Goal: Register for event/course

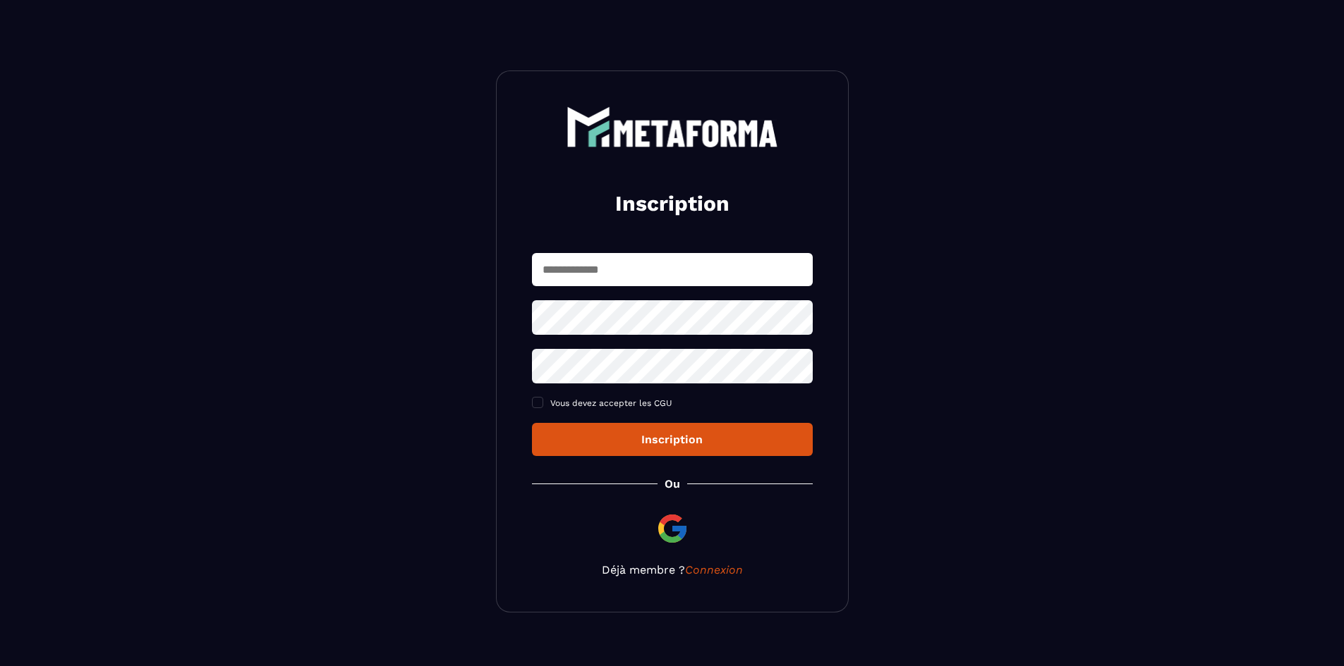
click at [635, 269] on input "text" at bounding box center [672, 269] width 281 height 33
click at [560, 272] on input "**********" at bounding box center [672, 269] width 281 height 33
type input "**********"
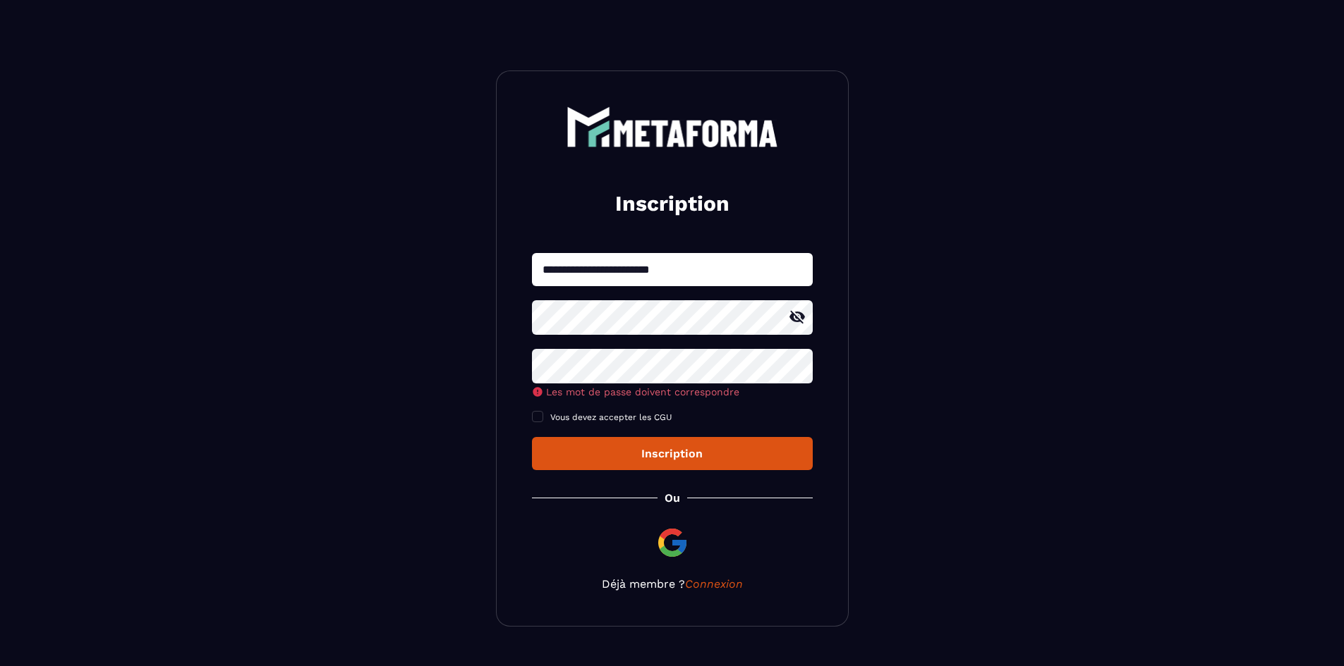
click at [796, 317] on icon at bounding box center [796, 317] width 17 height 17
click at [625, 420] on div "**********" at bounding box center [672, 361] width 281 height 217
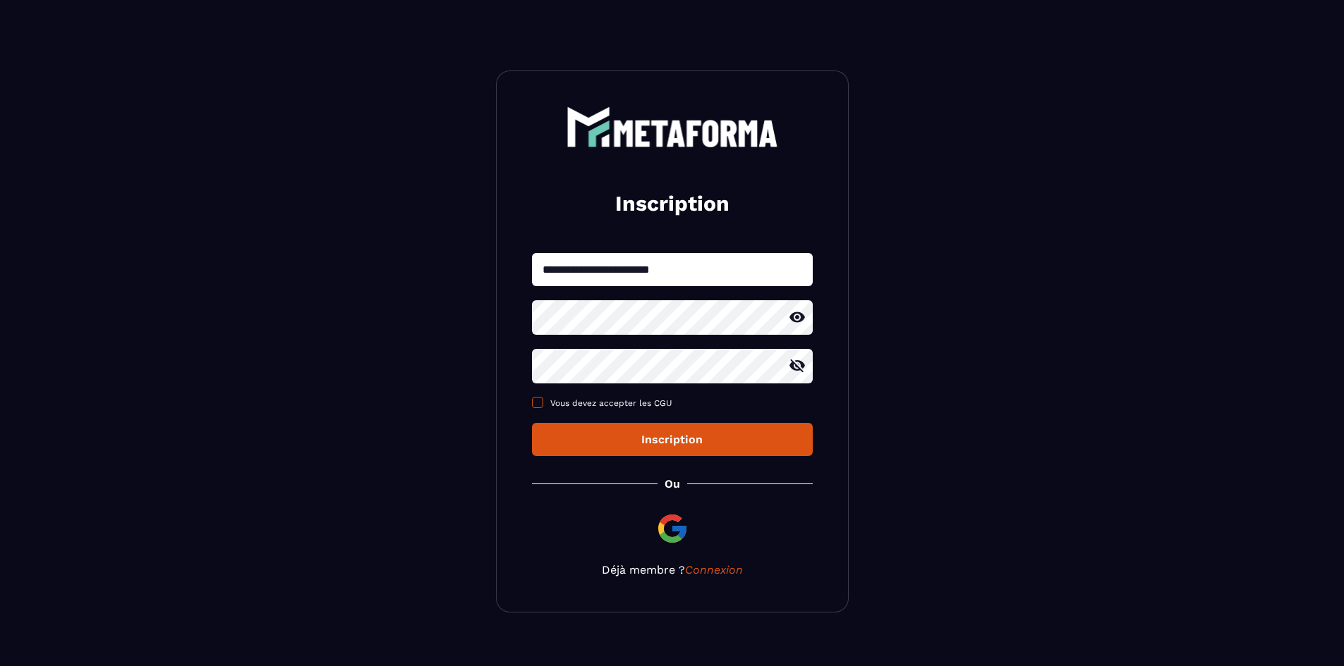
click at [535, 406] on span at bounding box center [537, 402] width 11 height 11
click at [563, 446] on div "Inscription" at bounding box center [672, 439] width 258 height 13
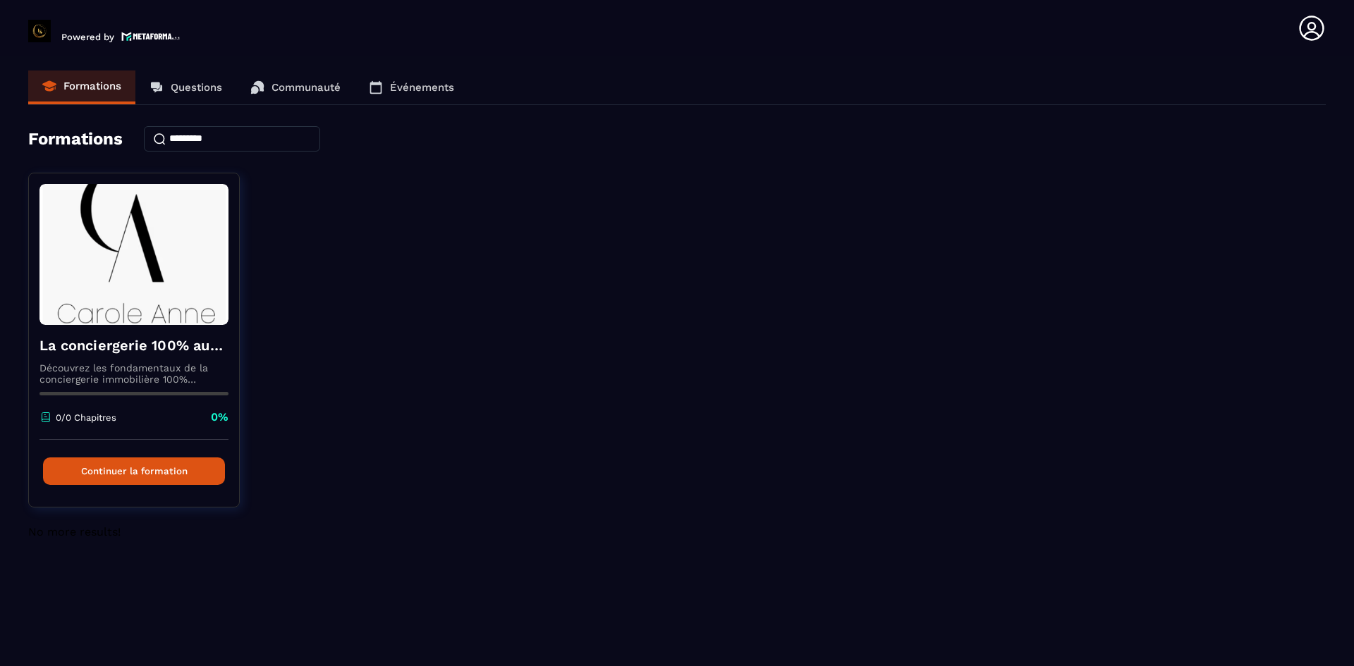
click at [182, 80] on link "Questions" at bounding box center [185, 88] width 101 height 34
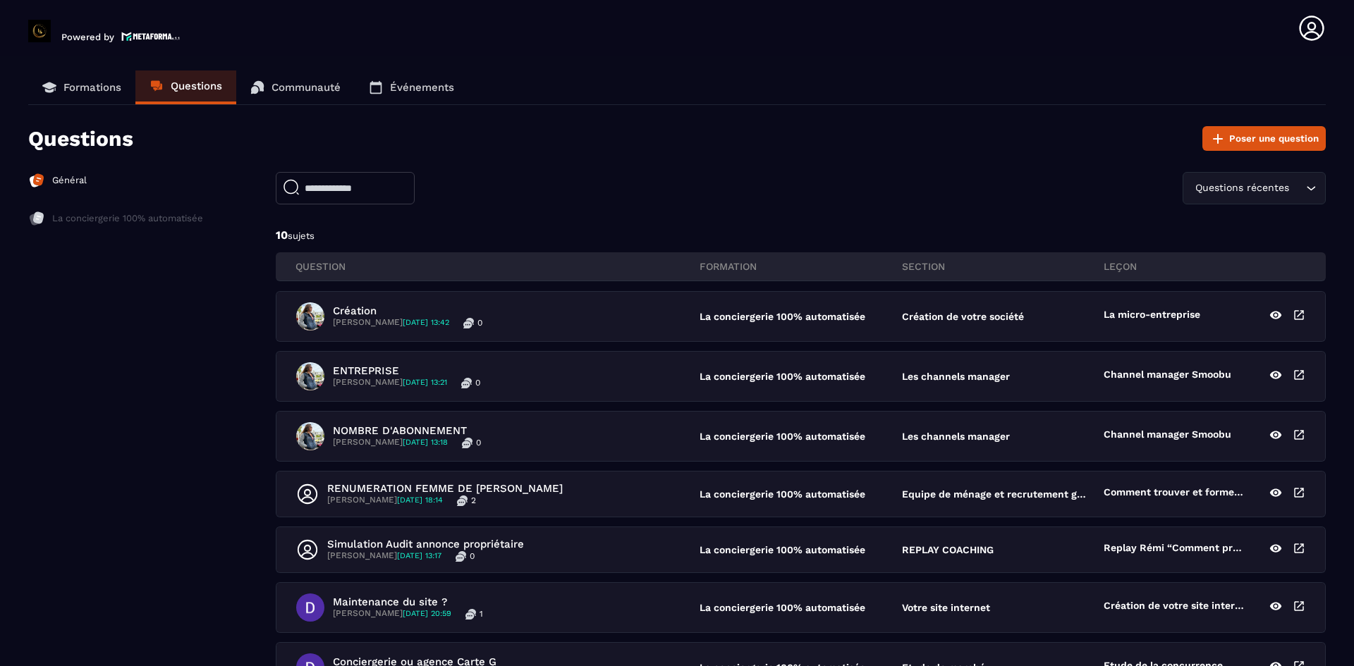
click at [303, 78] on link "Communauté" at bounding box center [295, 88] width 118 height 34
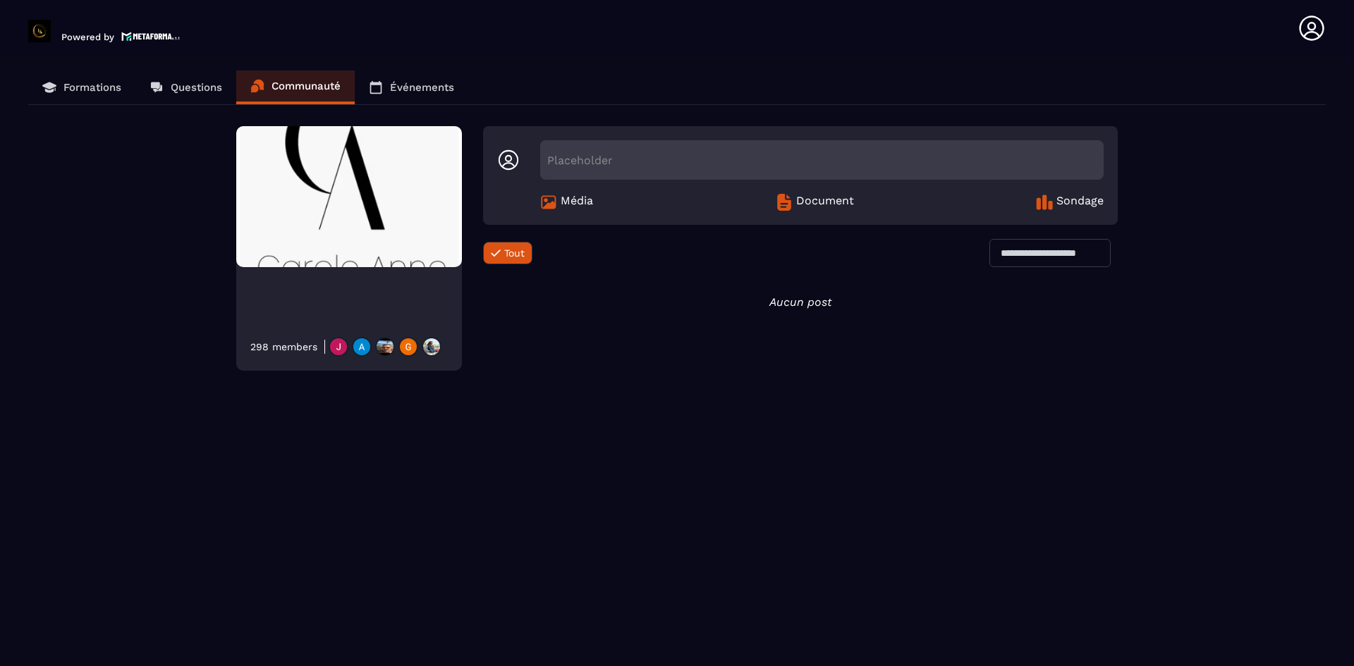
click at [400, 82] on p "Événements" at bounding box center [422, 87] width 64 height 13
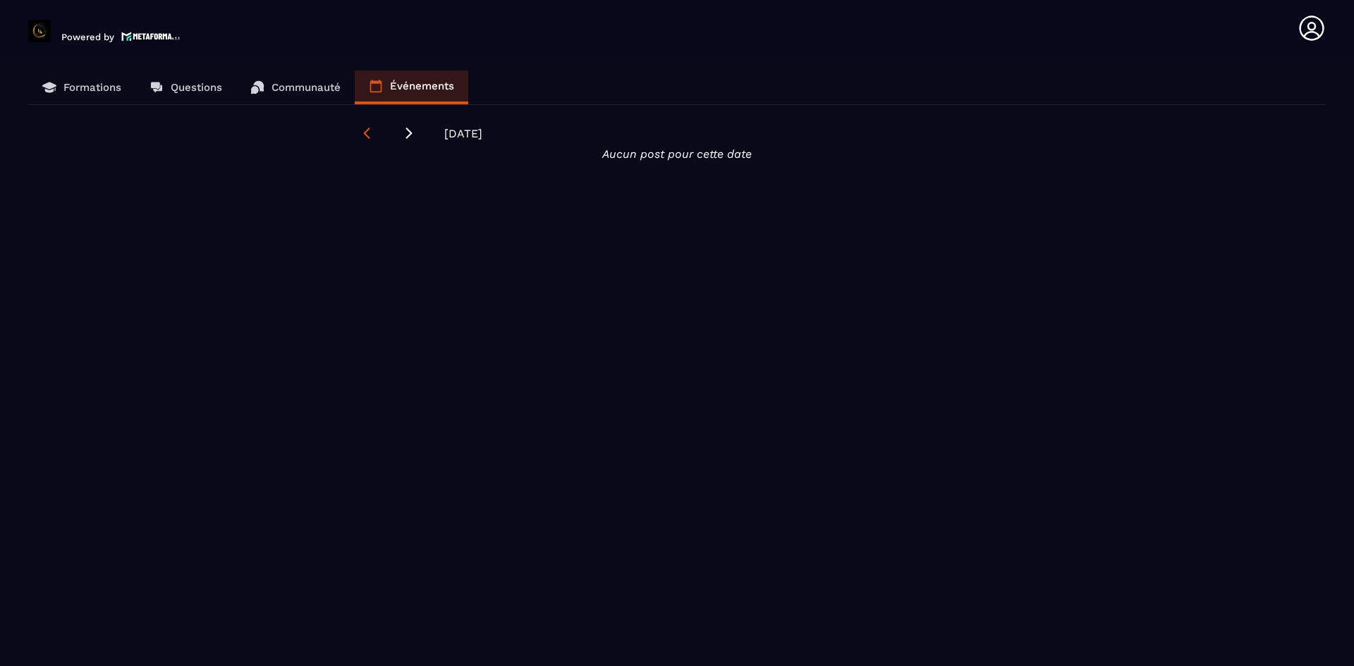
click at [360, 129] on icon at bounding box center [367, 133] width 14 height 14
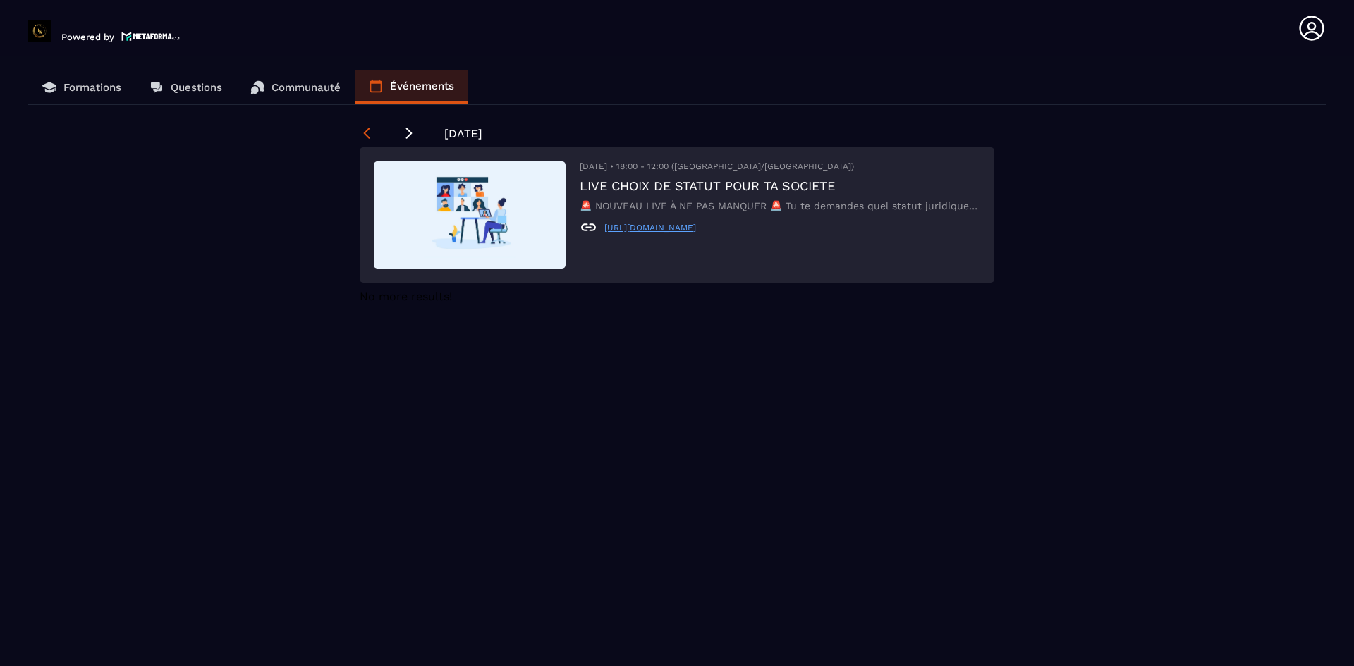
click at [364, 131] on icon at bounding box center [367, 133] width 14 height 14
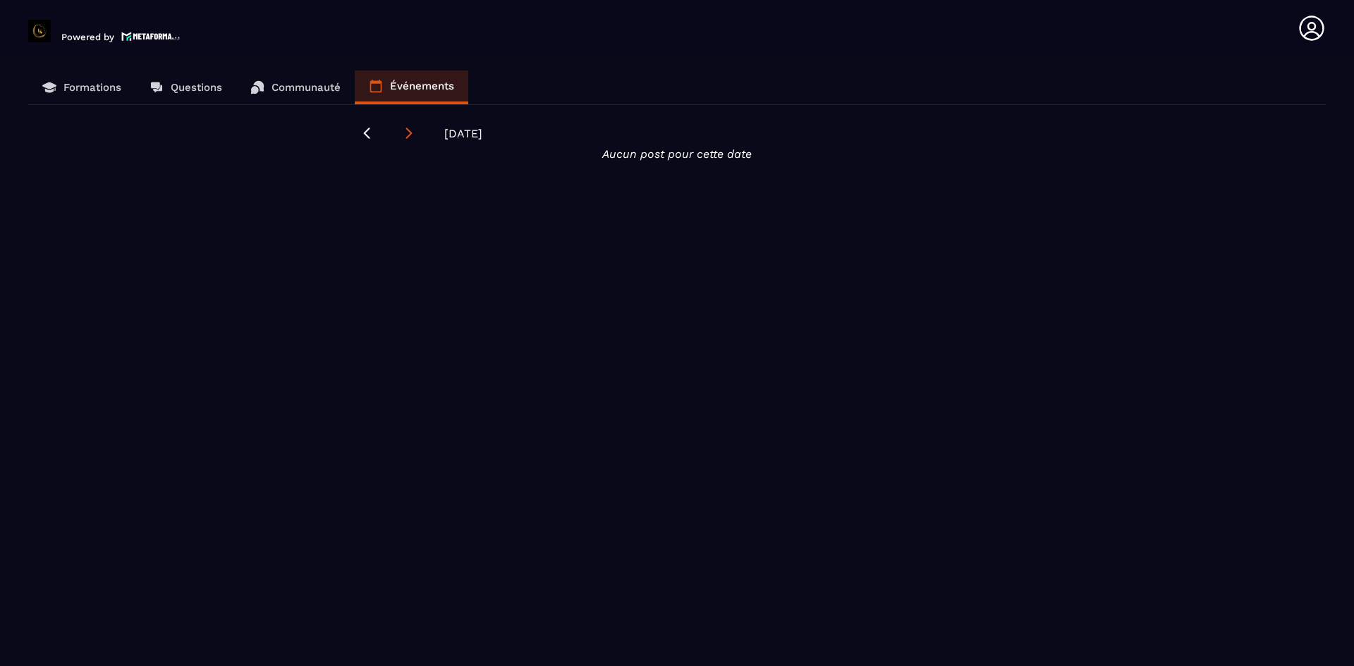
click at [410, 132] on icon at bounding box center [409, 133] width 14 height 14
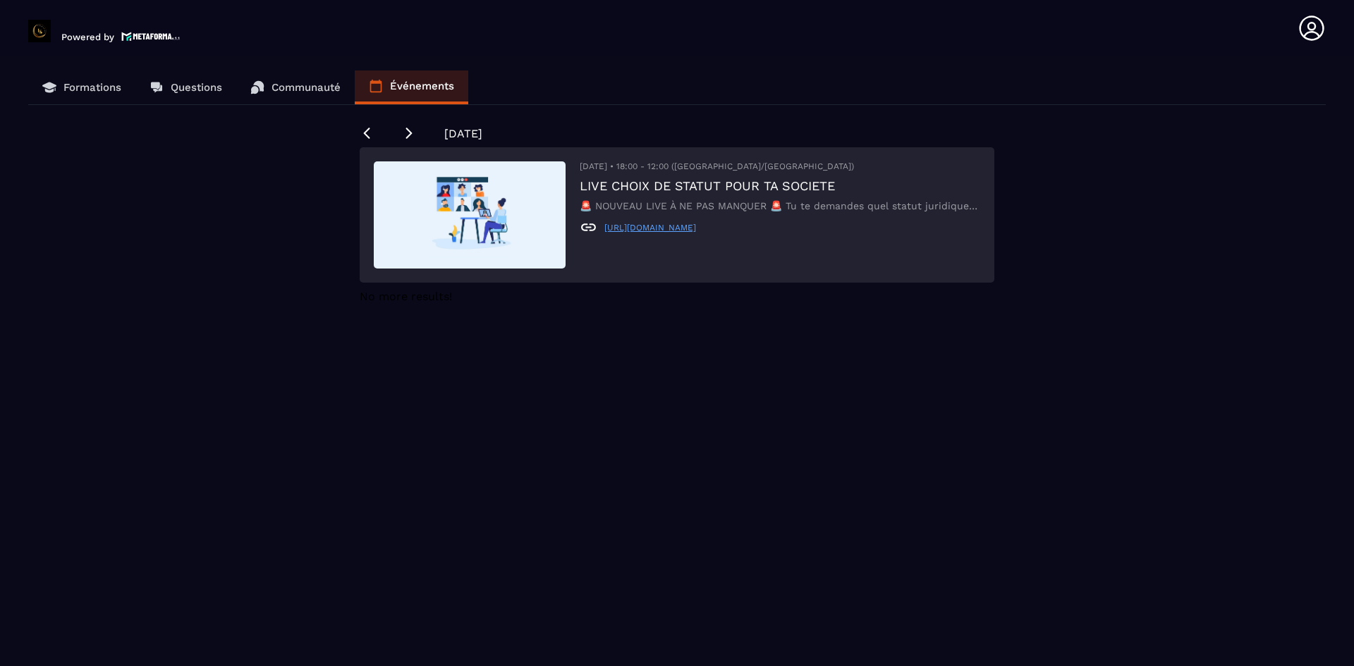
click at [324, 87] on p "Communauté" at bounding box center [306, 87] width 69 height 13
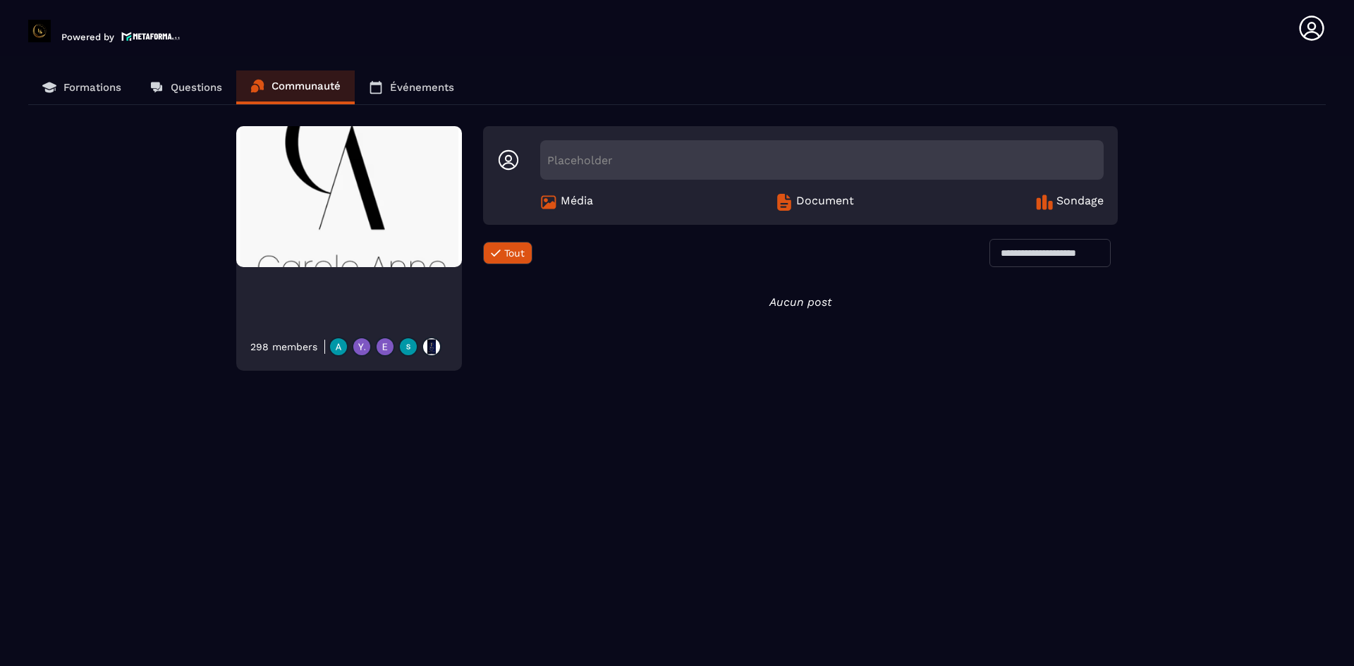
click at [370, 217] on img at bounding box center [349, 196] width 226 height 141
click at [561, 204] on span "Média" at bounding box center [577, 202] width 32 height 17
click at [181, 96] on link "Questions" at bounding box center [185, 88] width 101 height 34
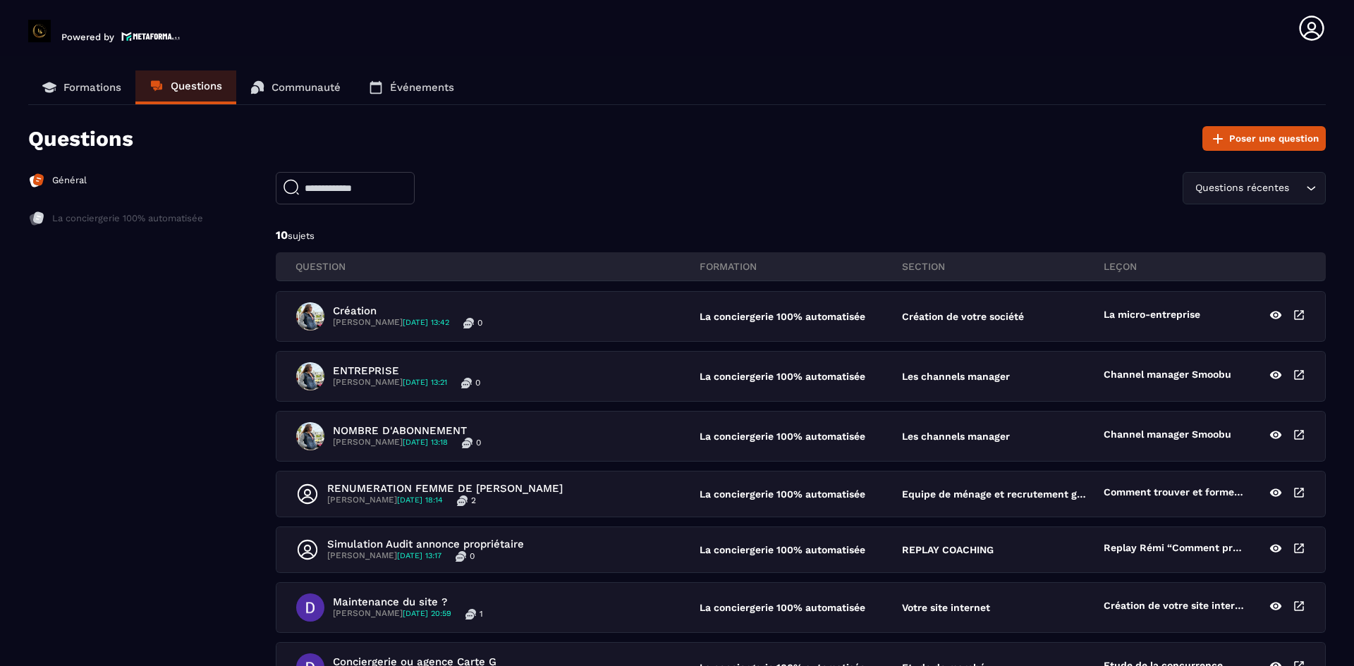
click at [111, 91] on p "Formations" at bounding box center [92, 87] width 58 height 13
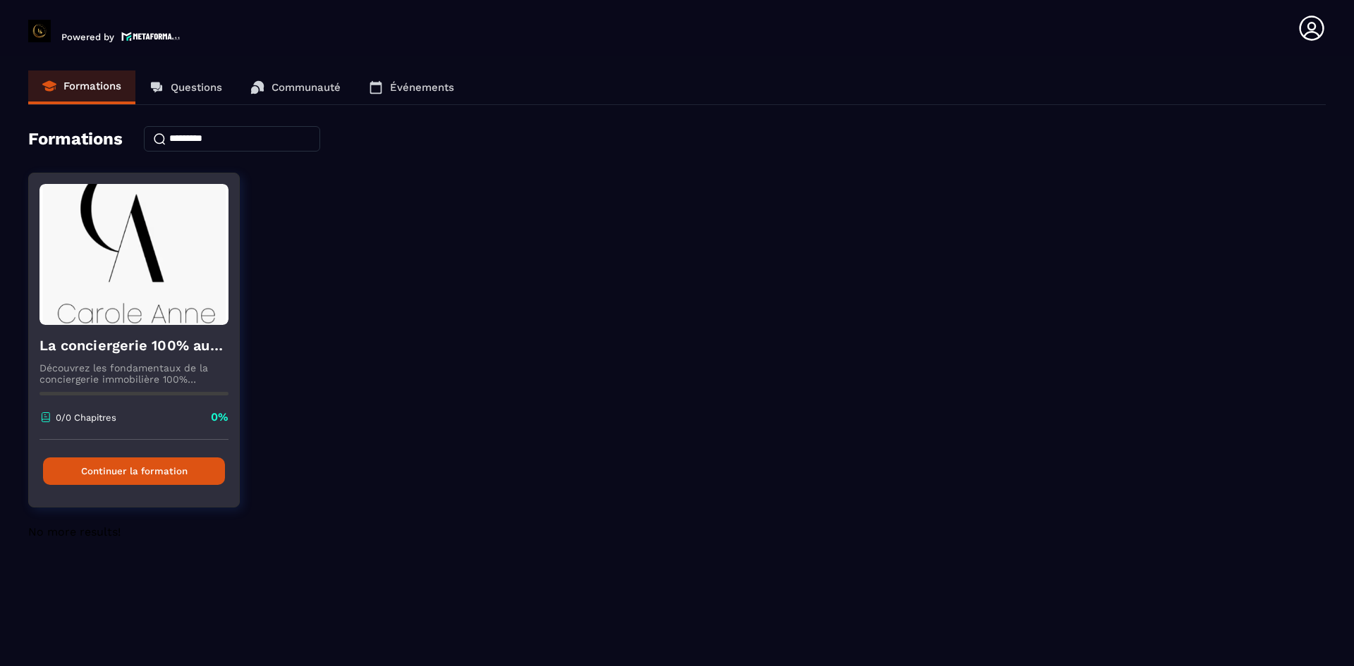
click at [150, 466] on button "Continuer la formation" at bounding box center [134, 472] width 182 height 28
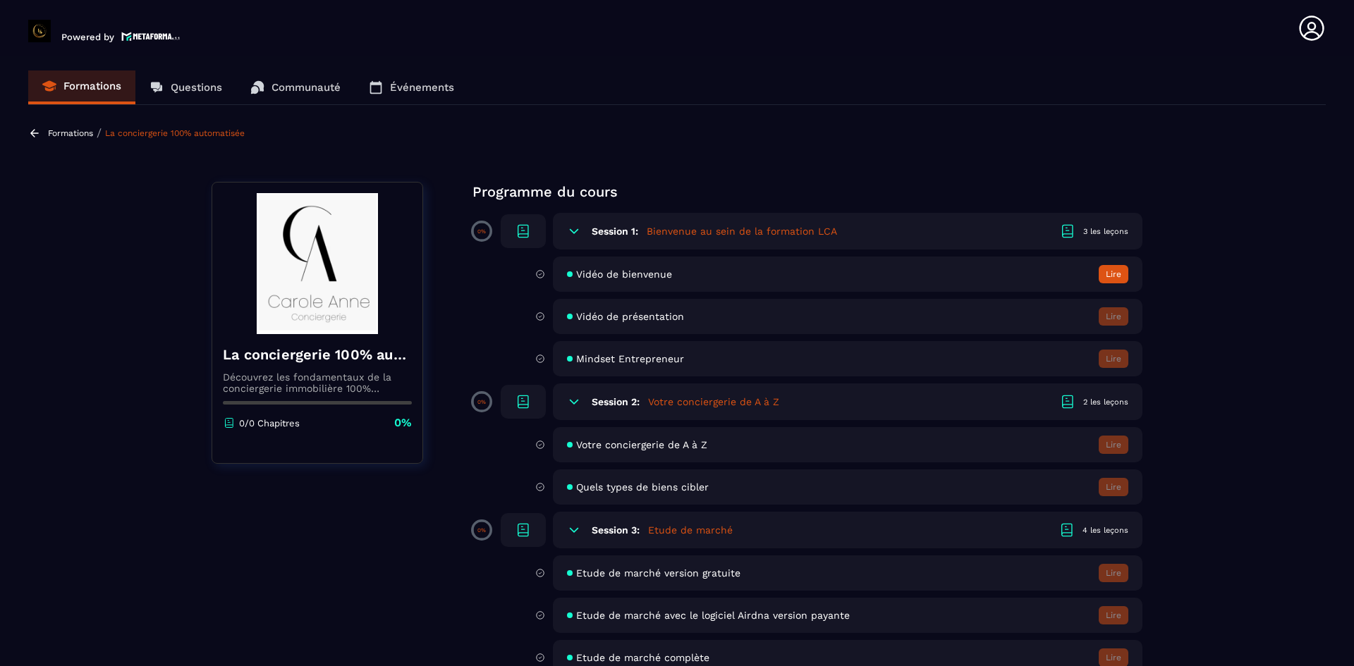
click at [609, 270] on span "Vidéo de bienvenue" at bounding box center [624, 274] width 96 height 11
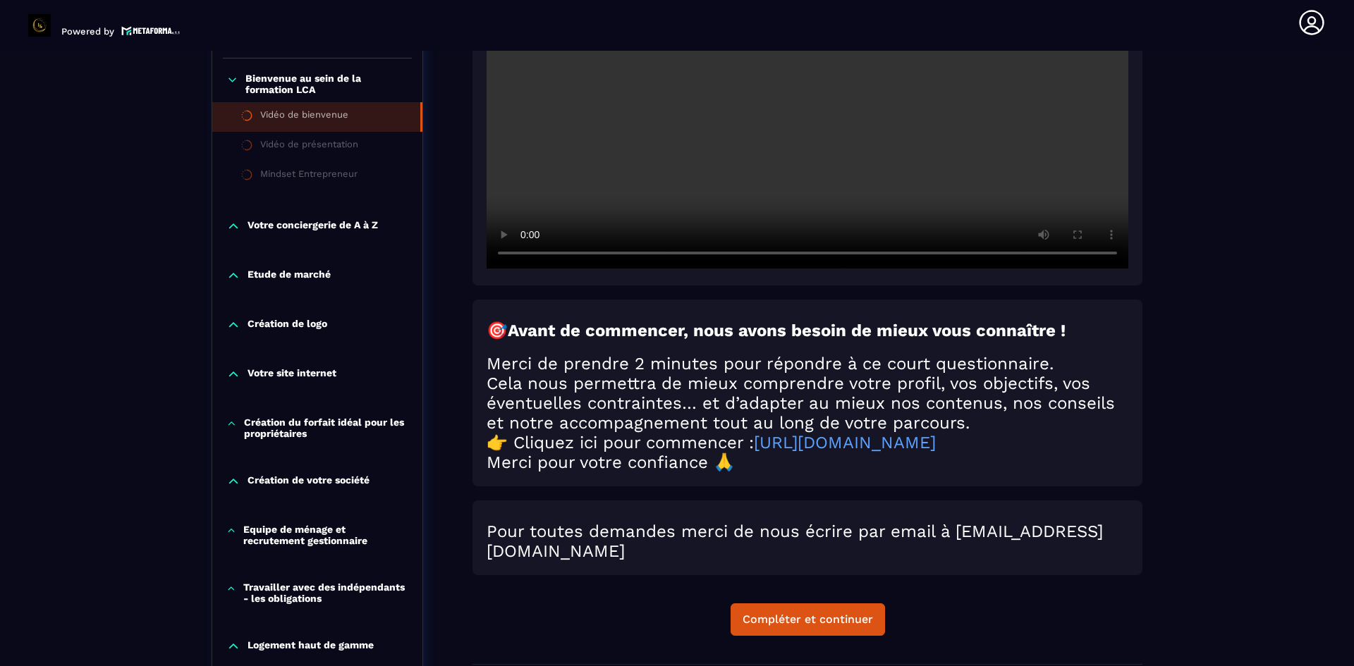
scroll to position [393, 0]
click at [796, 449] on link "[URL][DOMAIN_NAME]" at bounding box center [845, 442] width 182 height 20
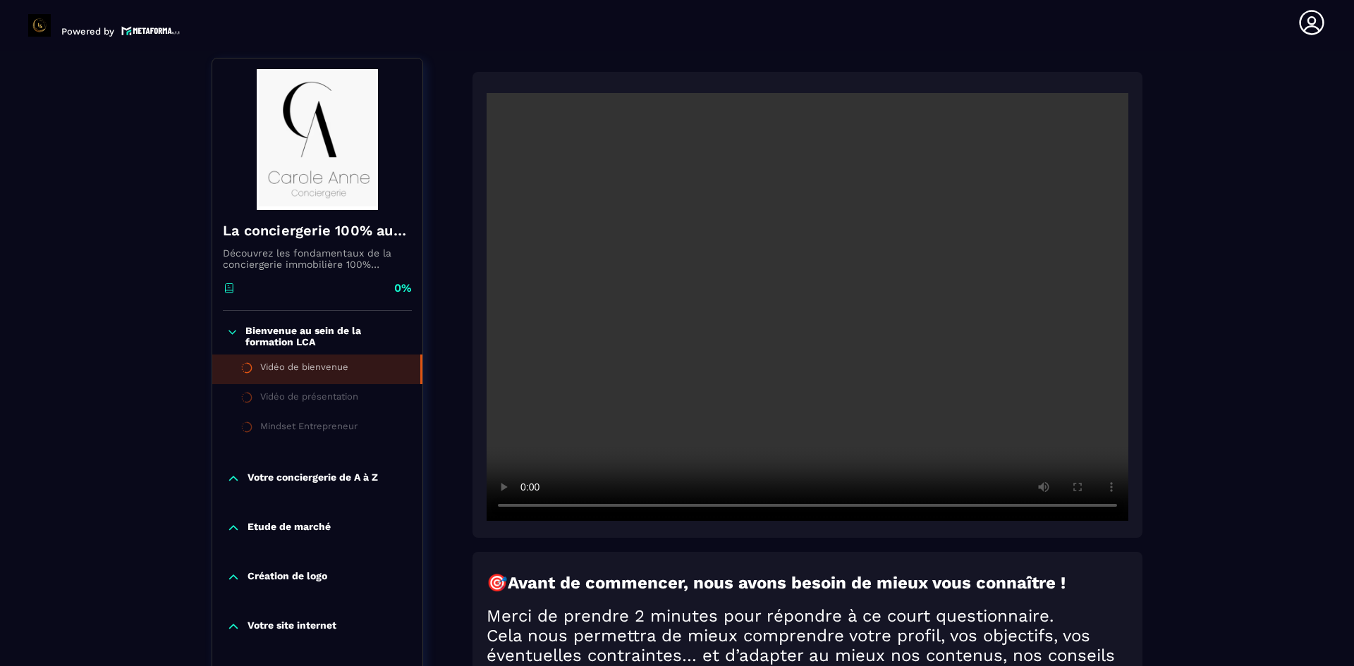
scroll to position [138, 0]
click at [344, 394] on div "Vidéo de présentation" at bounding box center [309, 401] width 98 height 16
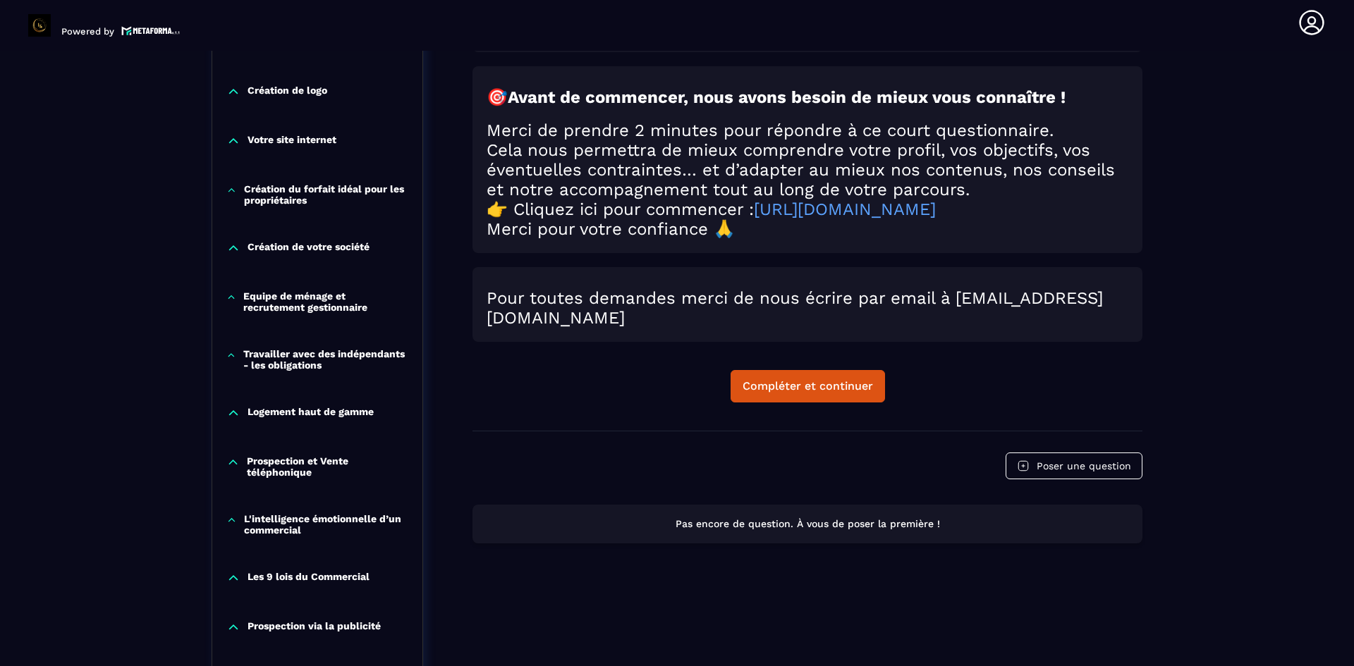
scroll to position [626, 0]
click at [586, 521] on div "Pas encore de question. À vous de poser la première !" at bounding box center [808, 523] width 670 height 39
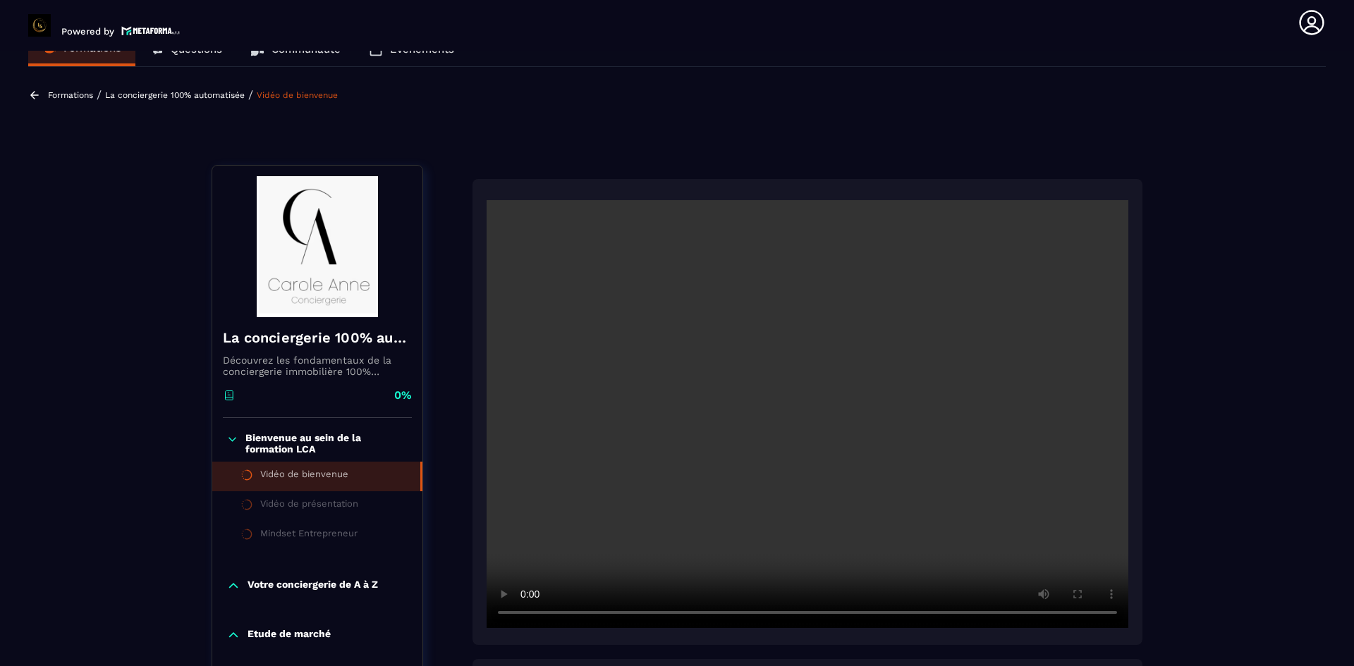
scroll to position [27, 0]
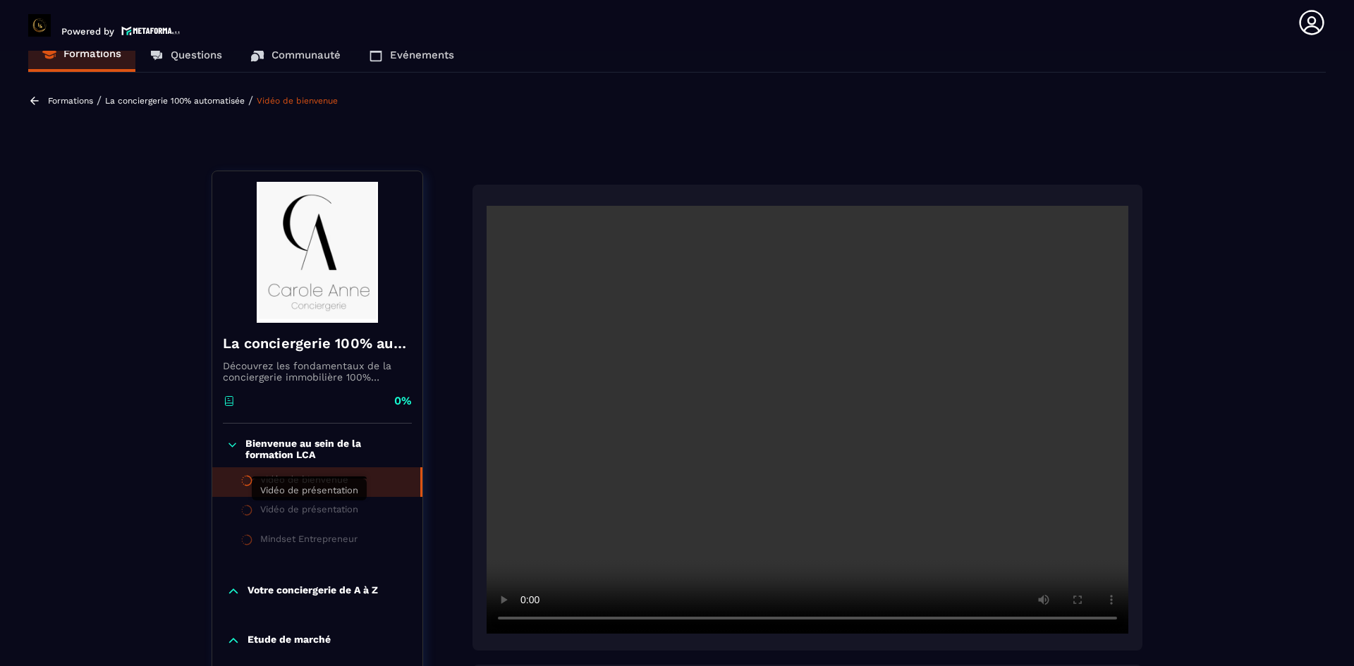
click at [334, 517] on div "Vidéo de présentation" at bounding box center [309, 512] width 98 height 16
click at [332, 448] on p "Bienvenue au sein de la formation LCA" at bounding box center [326, 449] width 163 height 23
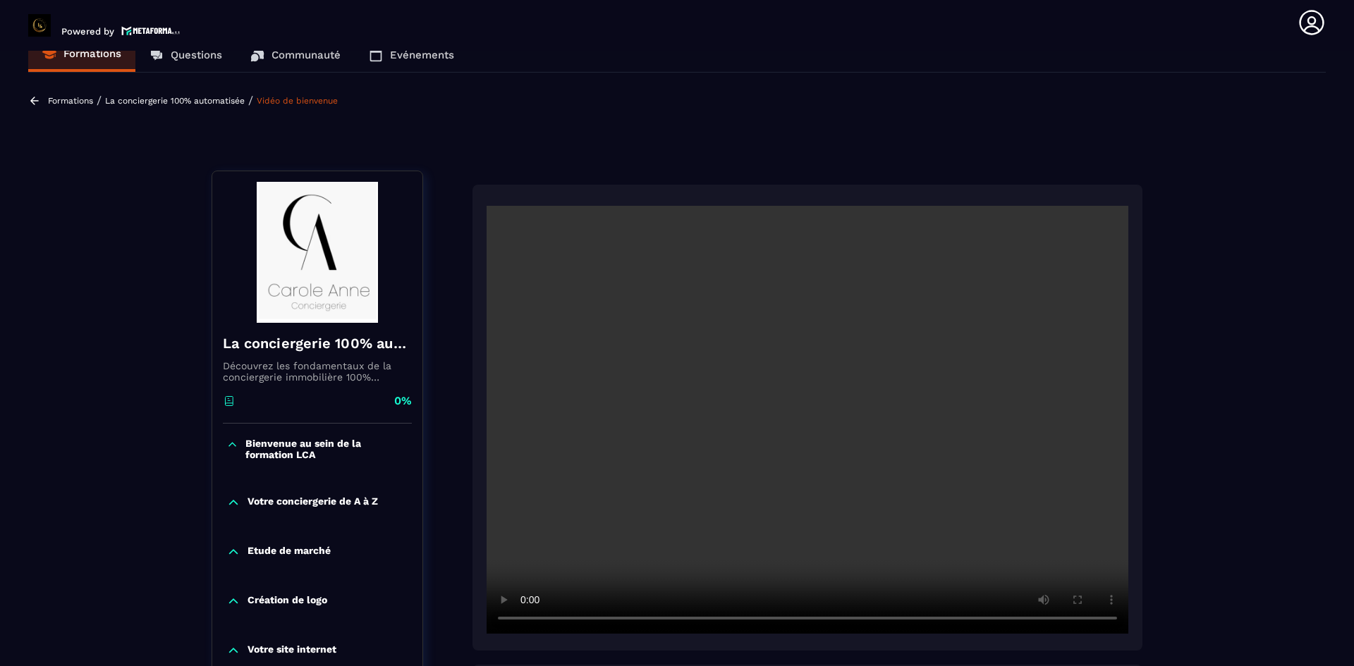
click at [332, 448] on p "Bienvenue au sein de la formation LCA" at bounding box center [326, 449] width 163 height 23
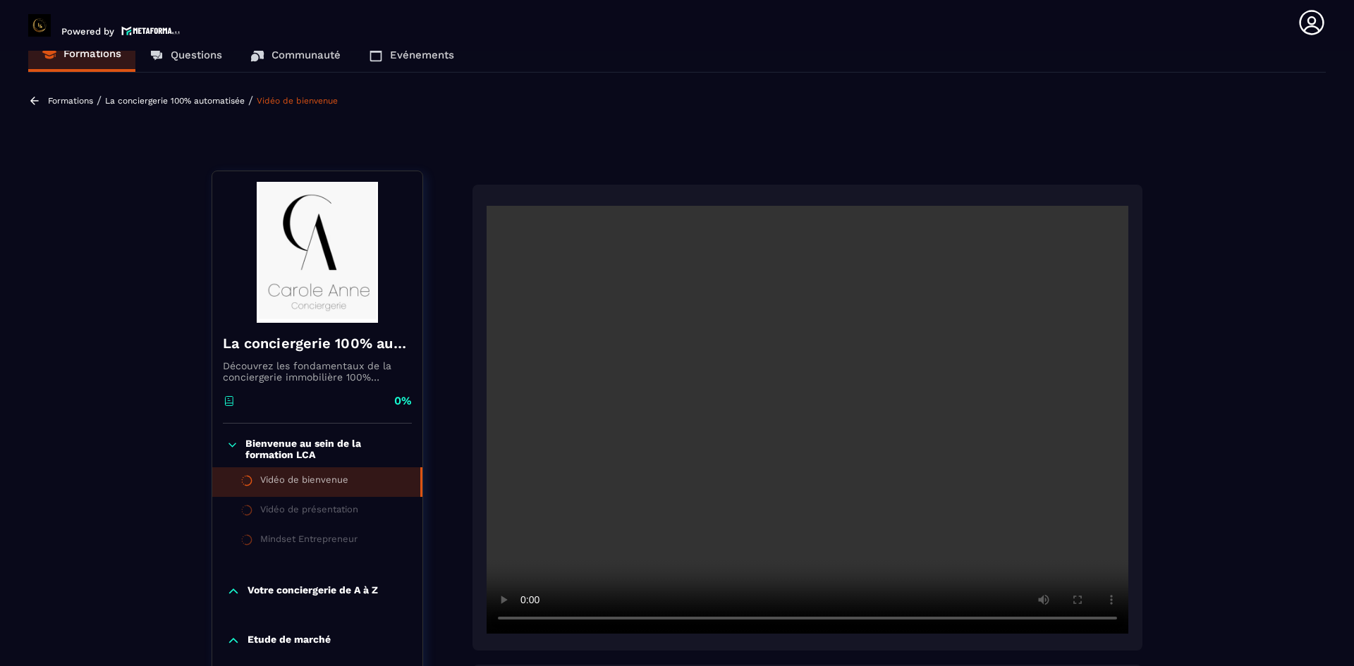
click at [276, 579] on div "Votre conciergerie de A à Z" at bounding box center [317, 595] width 210 height 49
click at [276, 587] on p "Votre conciergerie de A à Z" at bounding box center [313, 592] width 130 height 14
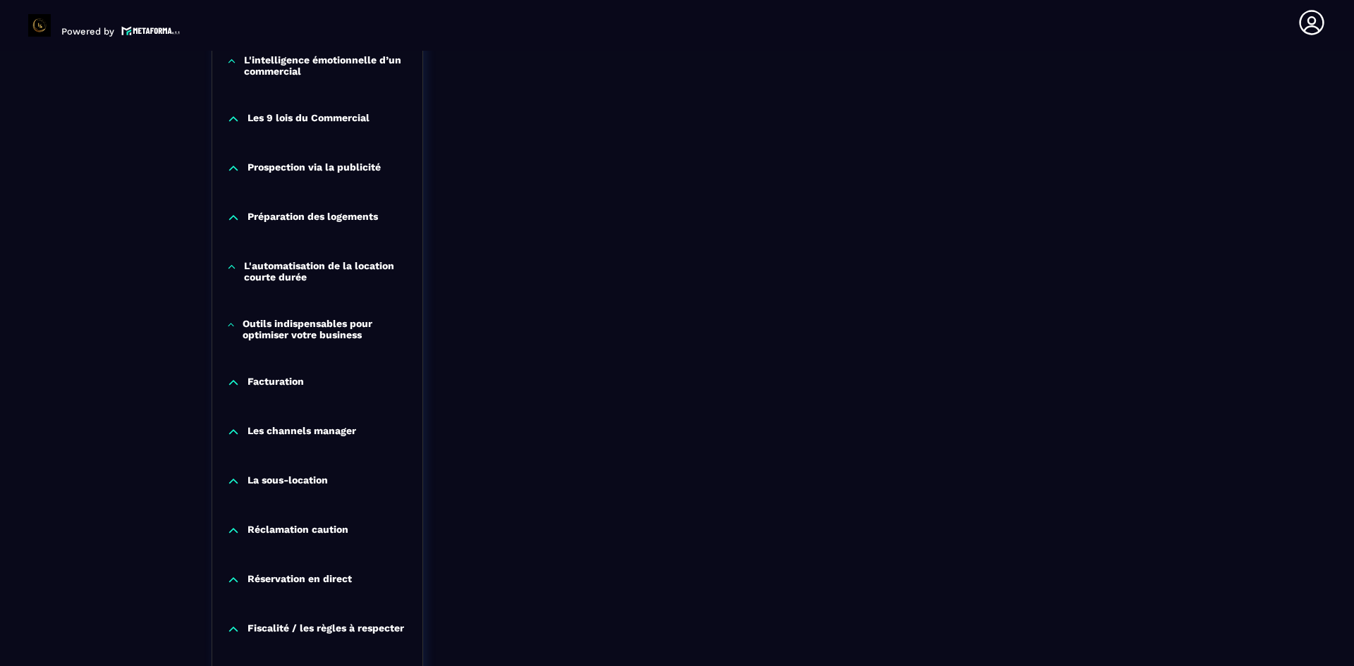
scroll to position [1145, 0]
click at [296, 534] on p "Réclamation caution" at bounding box center [298, 530] width 101 height 14
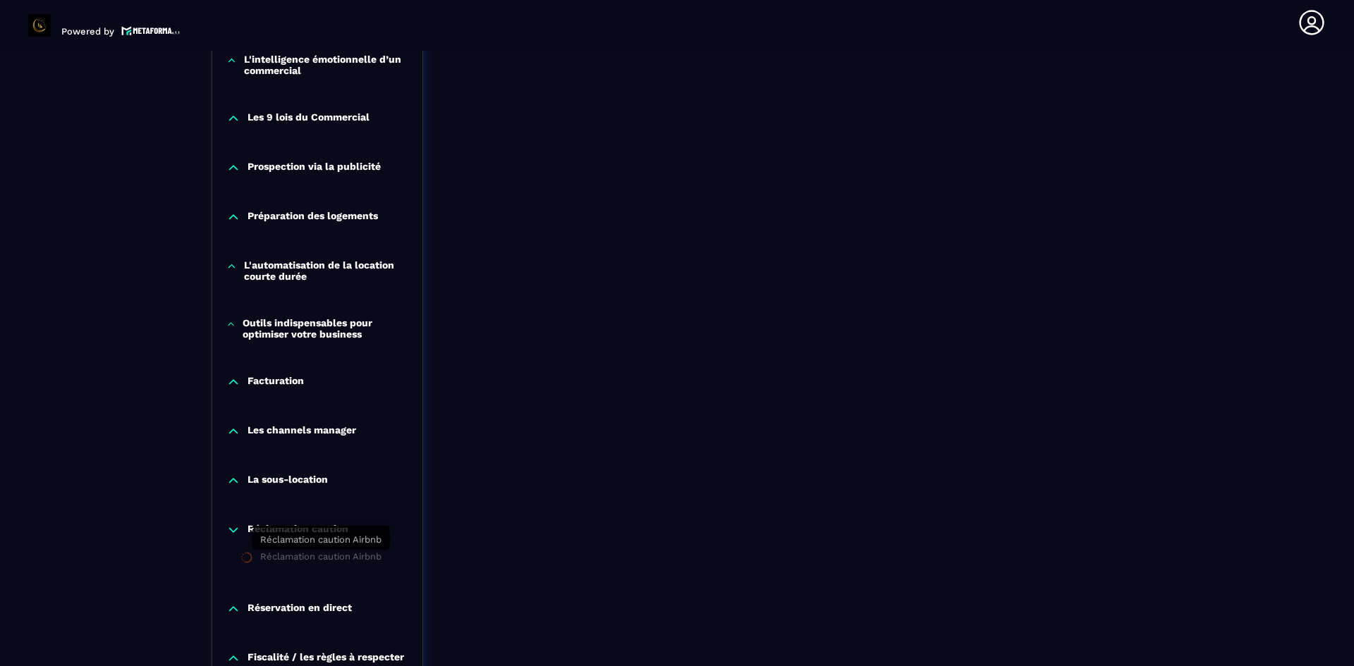
click at [293, 556] on div "Réclamation caution Airbnb" at bounding box center [320, 560] width 121 height 16
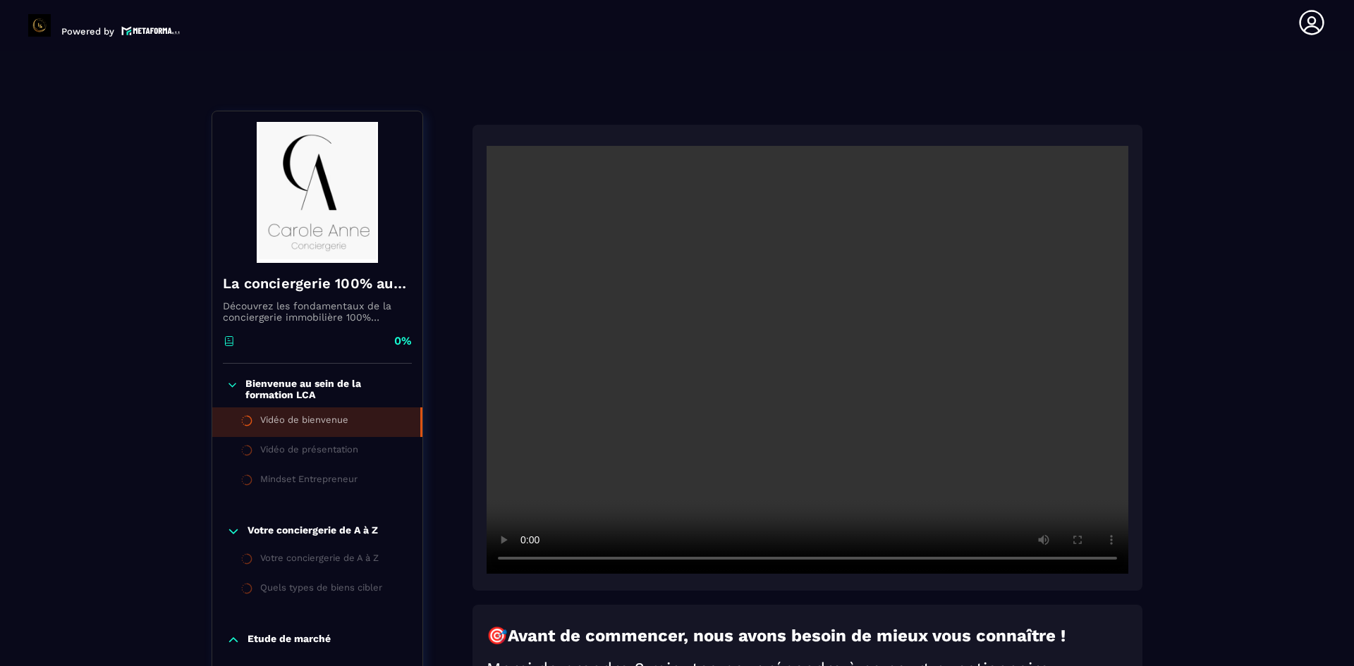
scroll to position [86, 0]
drag, startPoint x: 226, startPoint y: 343, endPoint x: 342, endPoint y: 314, distance: 119.4
click at [342, 314] on div "La conciergerie 100% automatisée Découvrez les fondamentaux de la conciergerie …" at bounding box center [317, 314] width 210 height 101
click at [342, 314] on p "Découvrez les fondamentaux de la conciergerie immobilière 100% automatisée. Cet…" at bounding box center [317, 312] width 189 height 23
click at [1322, 23] on icon at bounding box center [1312, 22] width 28 height 28
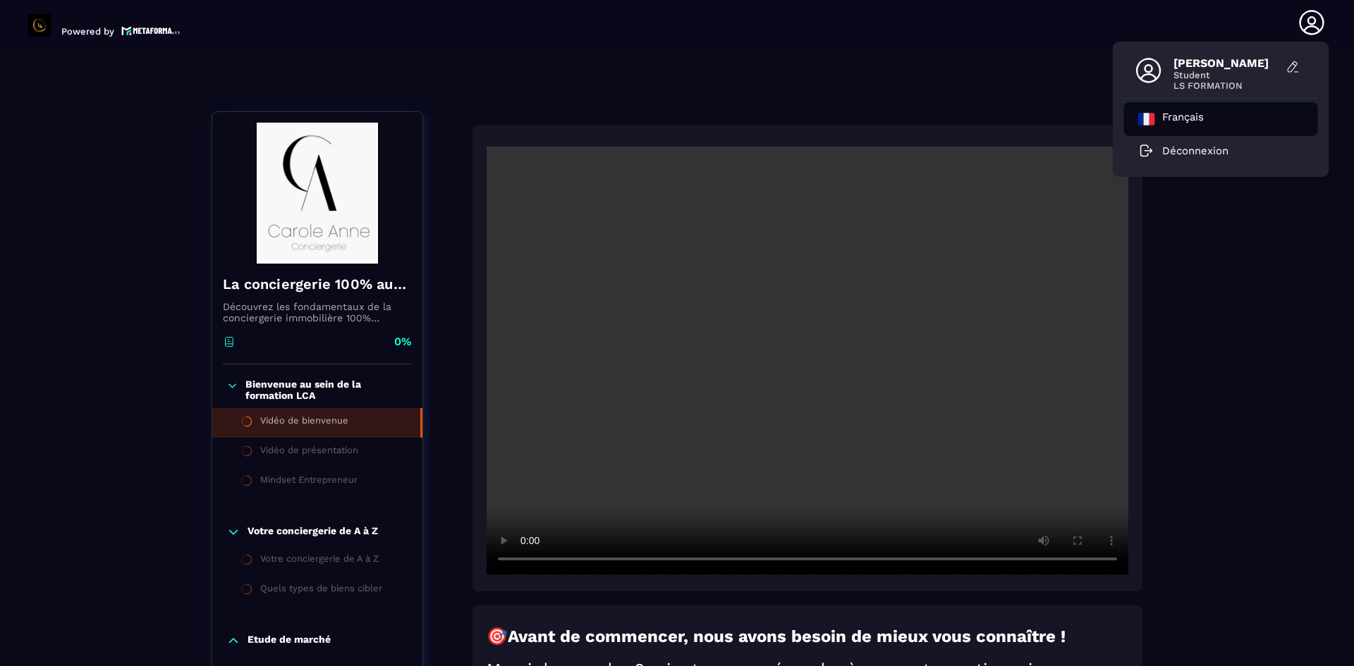
click at [1178, 113] on p "Français" at bounding box center [1183, 119] width 42 height 17
